Goal: Find contact information: Find contact information

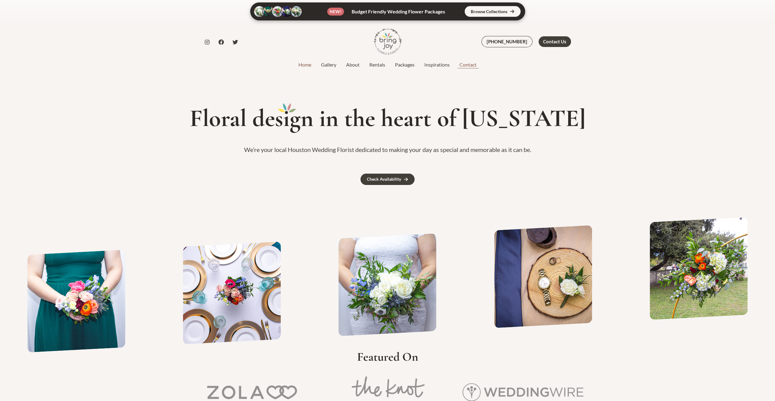
click at [471, 64] on link "Contact" at bounding box center [468, 64] width 27 height 7
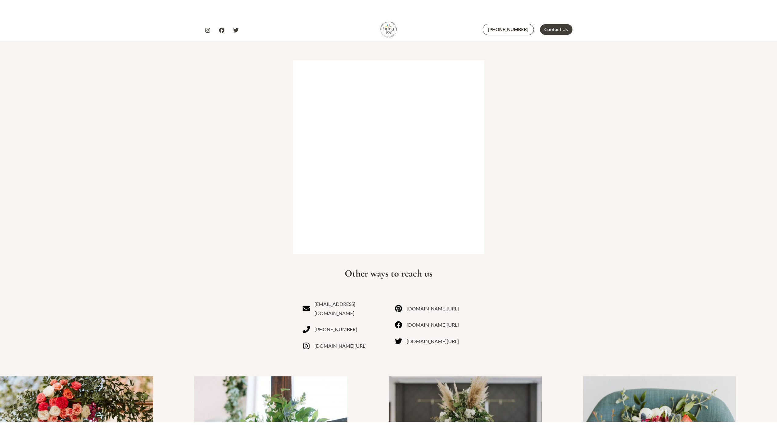
scroll to position [214, 0]
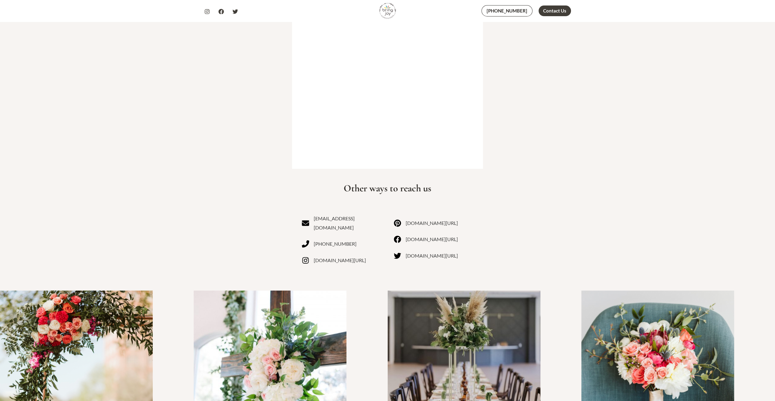
click at [347, 256] on link "instagram.com/bringjoytexas" at bounding box center [334, 260] width 64 height 9
